Goal: Information Seeking & Learning: Learn about a topic

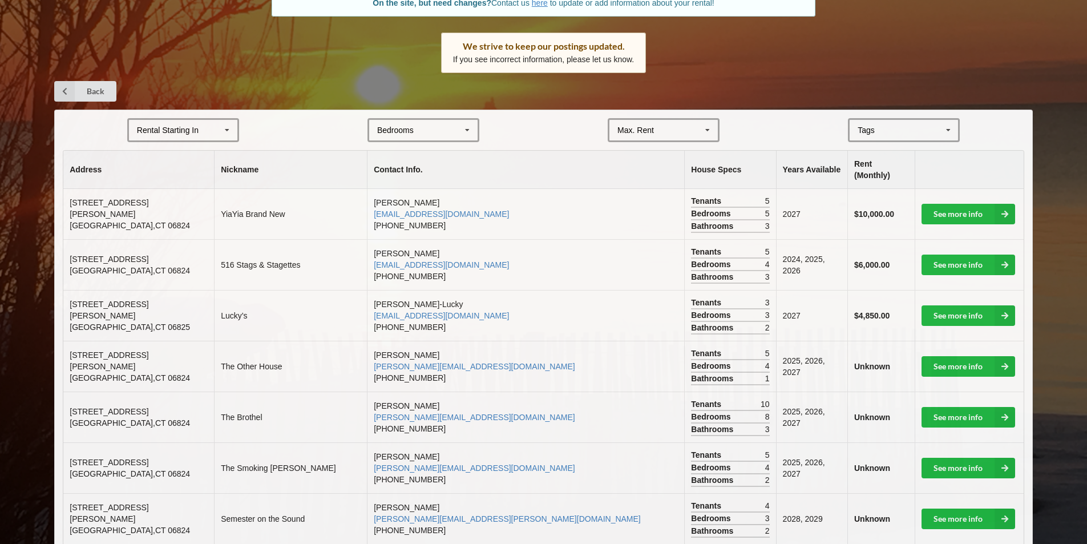
scroll to position [171, 0]
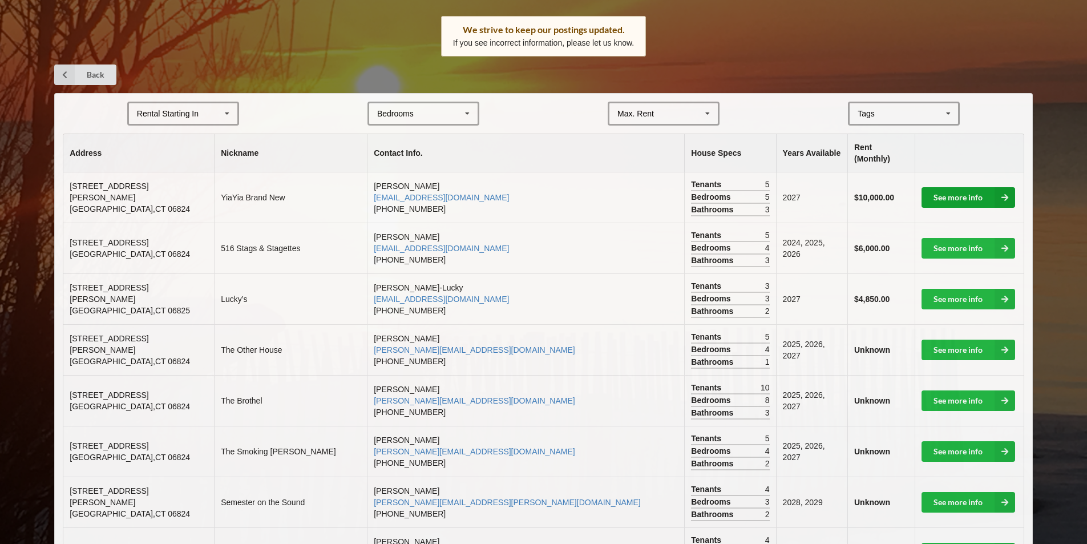
click at [943, 187] on link "See more info" at bounding box center [969, 197] width 94 height 21
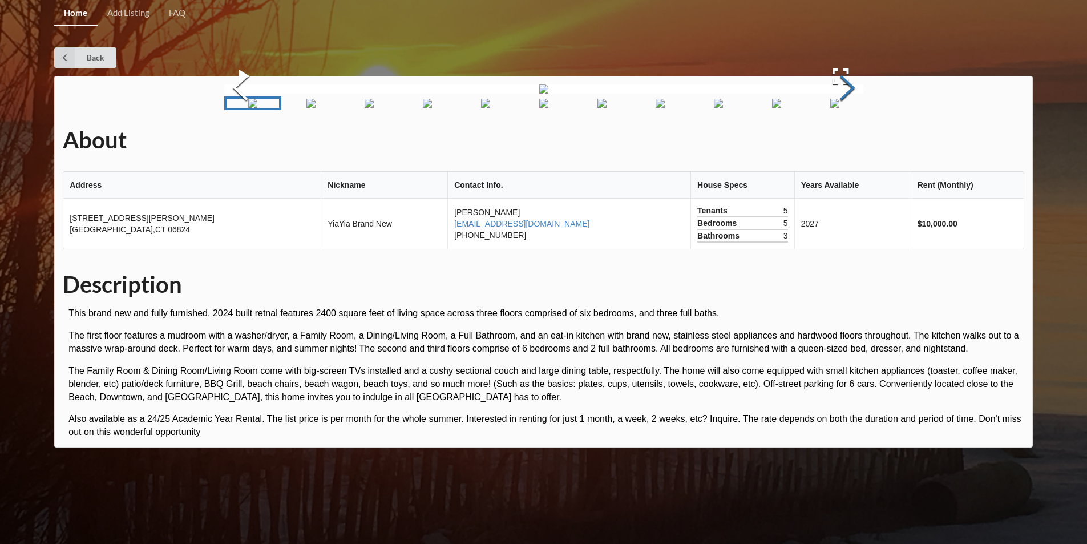
click at [837, 141] on button "Next Slide" at bounding box center [848, 89] width 32 height 103
click at [843, 141] on button "Next Slide" at bounding box center [848, 89] width 32 height 103
click at [241, 141] on button "Previous Slide" at bounding box center [240, 89] width 32 height 103
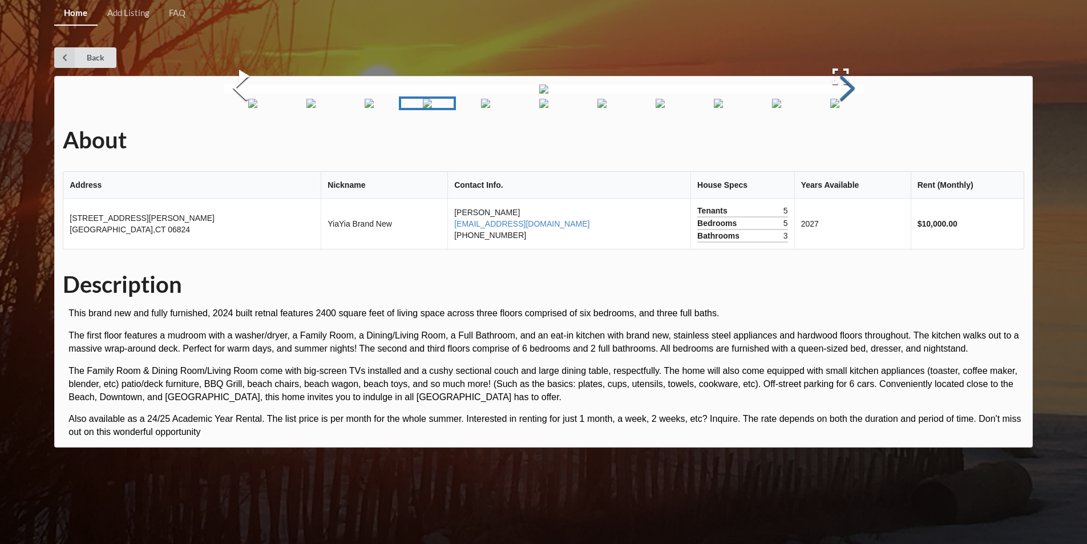
click at [849, 141] on button "Next Slide" at bounding box center [848, 89] width 32 height 103
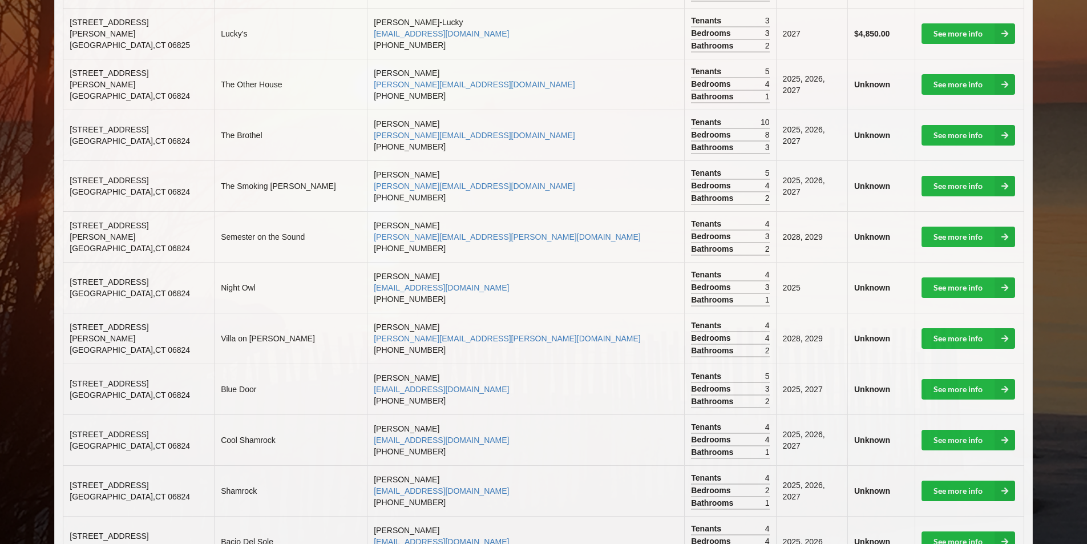
scroll to position [457, 0]
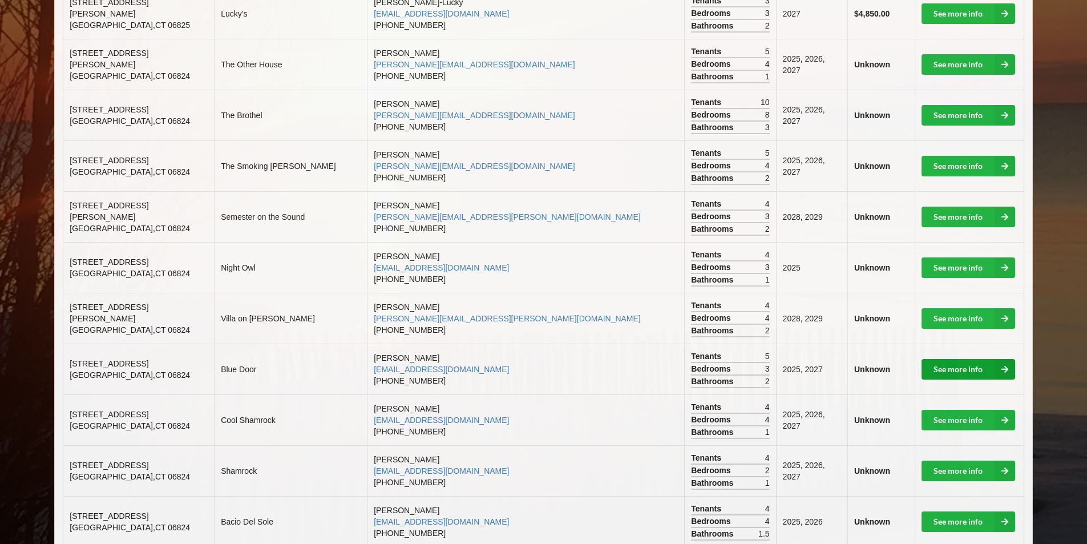
click at [933, 359] on link "See more info" at bounding box center [969, 369] width 94 height 21
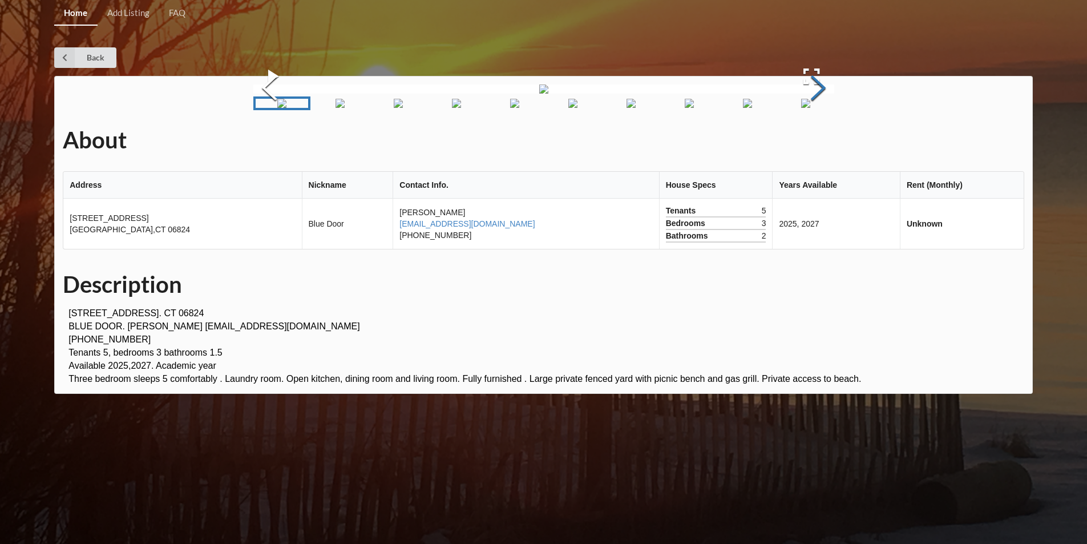
click at [819, 141] on button "Next Slide" at bounding box center [818, 89] width 32 height 103
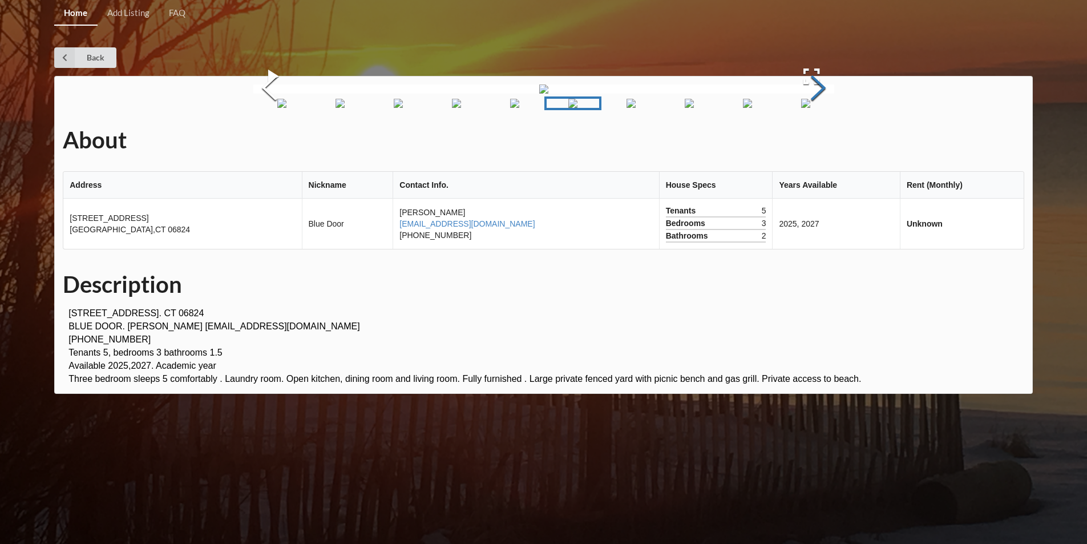
click at [819, 141] on button "Next Slide" at bounding box center [818, 89] width 32 height 103
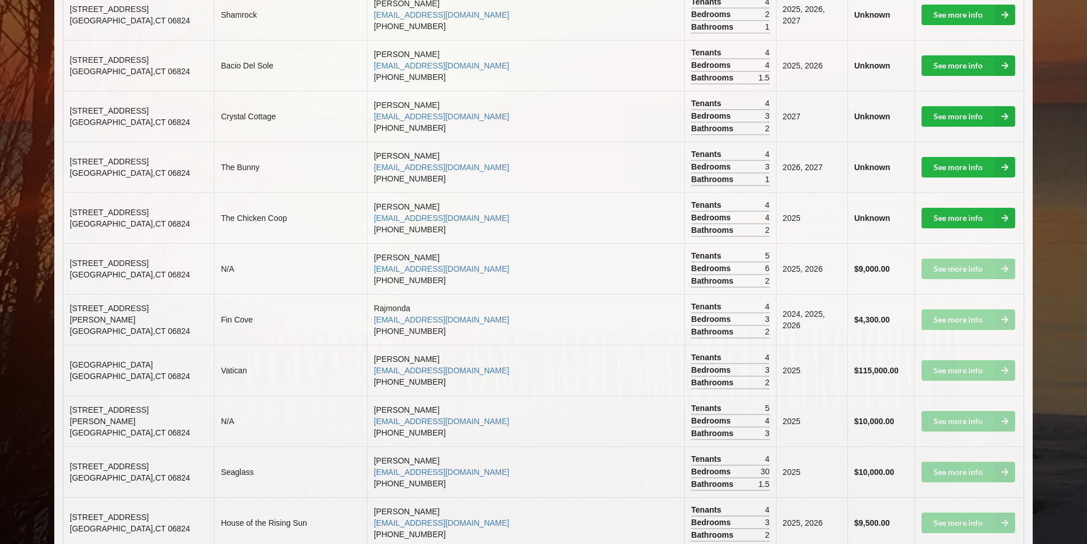
scroll to position [913, 0]
click at [939, 207] on link "See more info" at bounding box center [969, 217] width 94 height 21
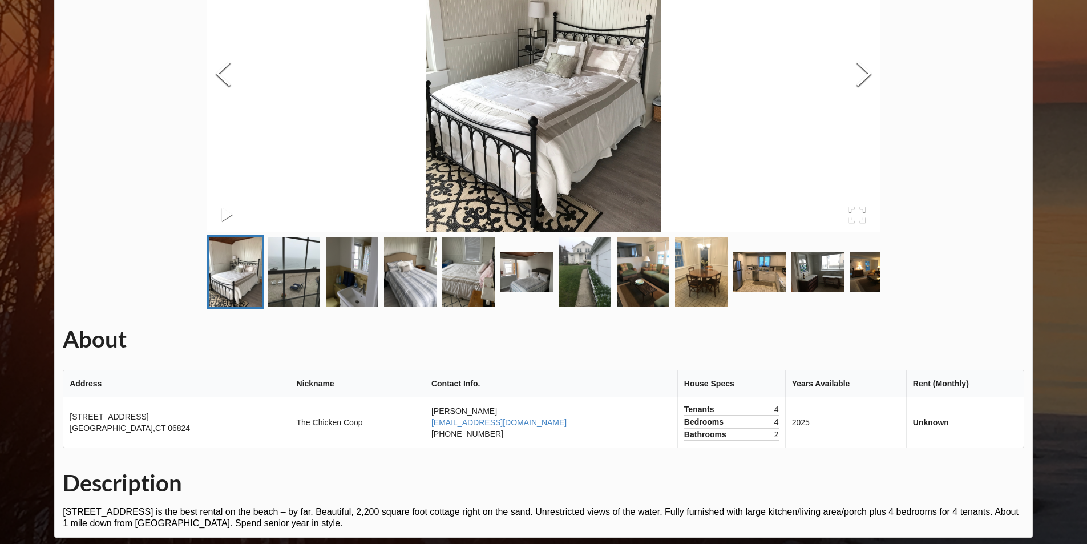
scroll to position [171, 0]
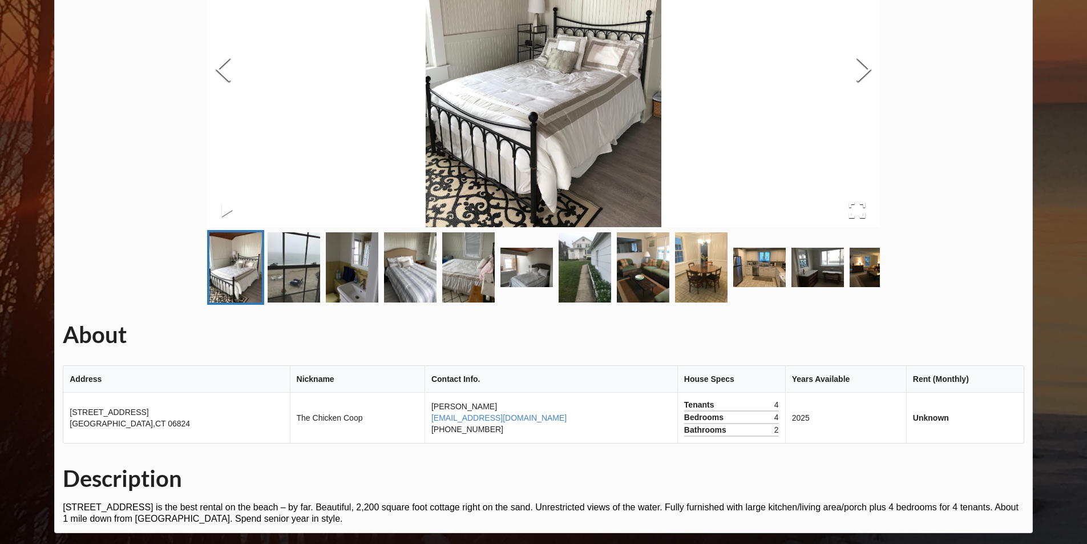
click at [361, 271] on img "Go to Slide 3" at bounding box center [352, 267] width 53 height 70
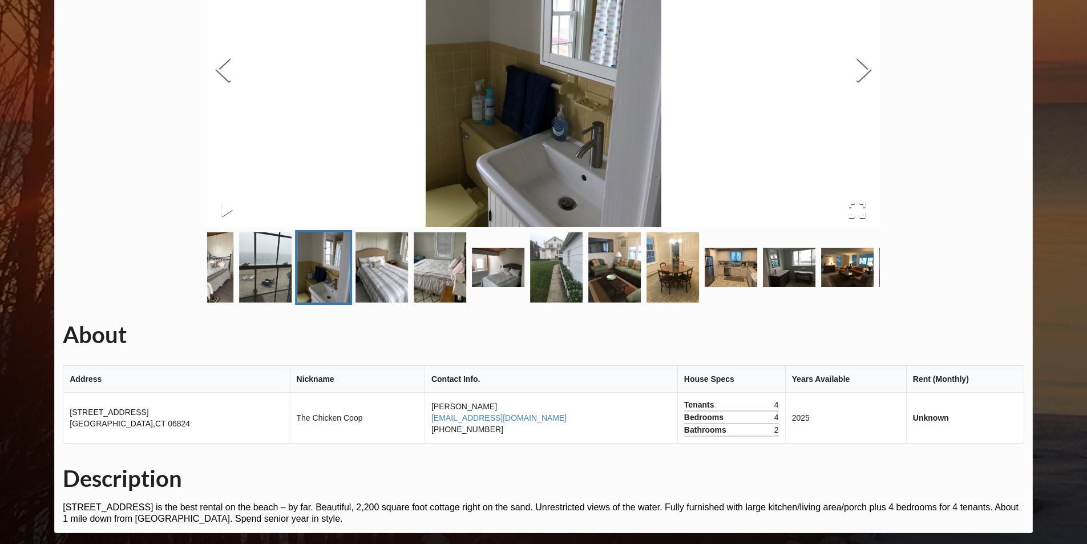
click at [271, 282] on img "Go to Slide 2" at bounding box center [265, 267] width 53 height 70
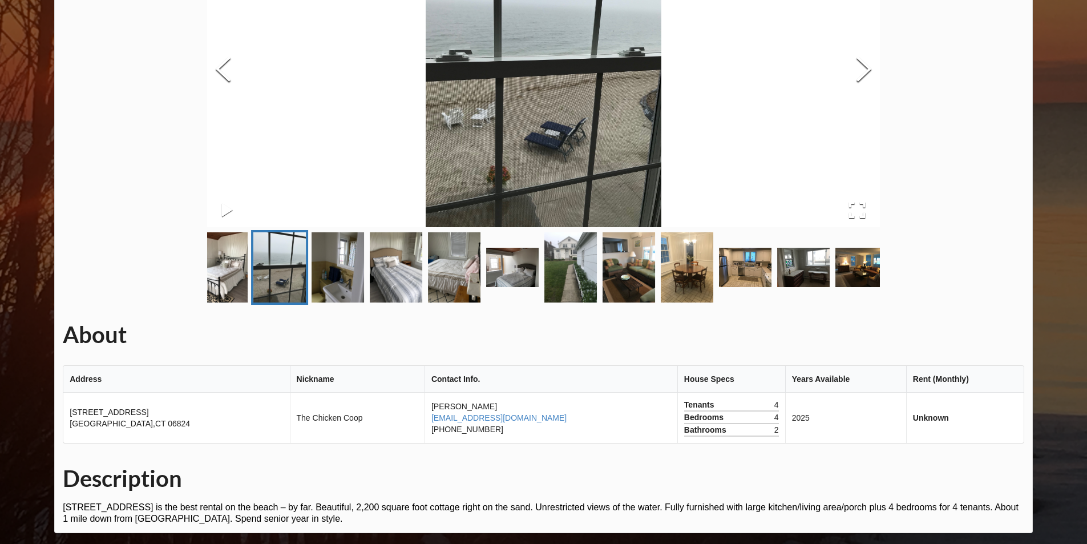
click at [341, 272] on img "Go to Slide 3" at bounding box center [338, 267] width 53 height 70
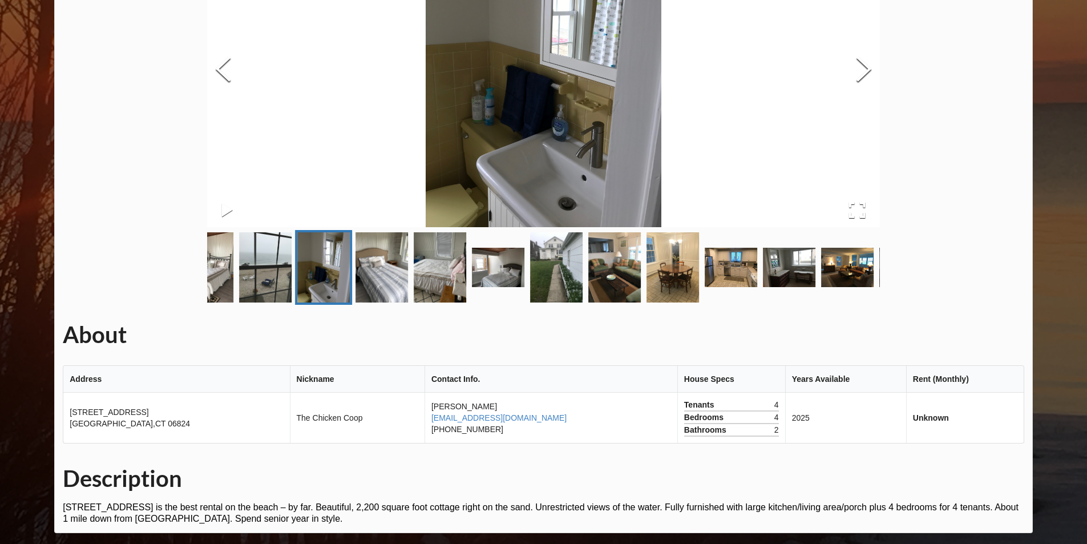
click at [273, 257] on img "Go to Slide 2" at bounding box center [265, 267] width 53 height 70
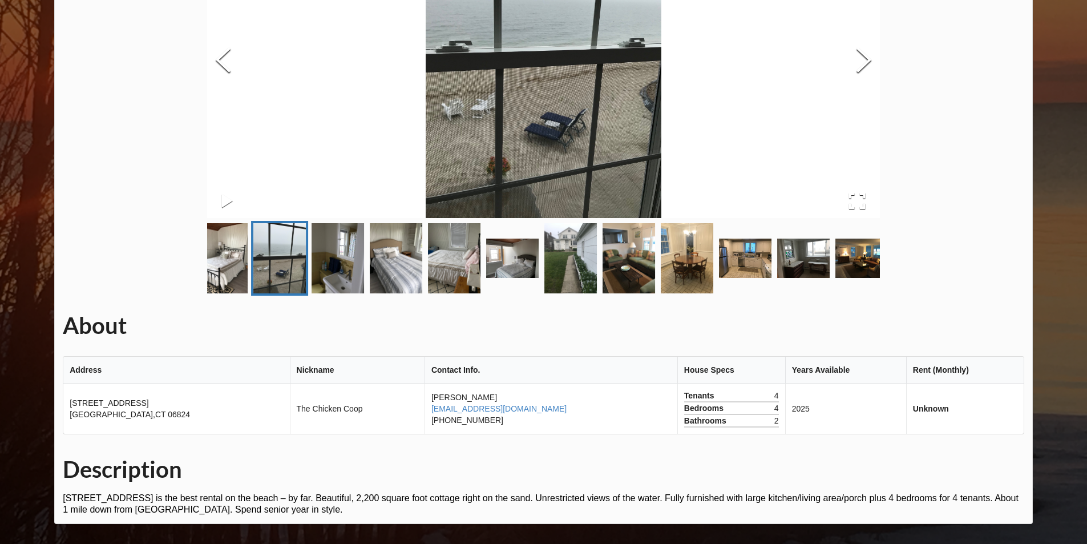
scroll to position [183, 0]
